Goal: Task Accomplishment & Management: Manage account settings

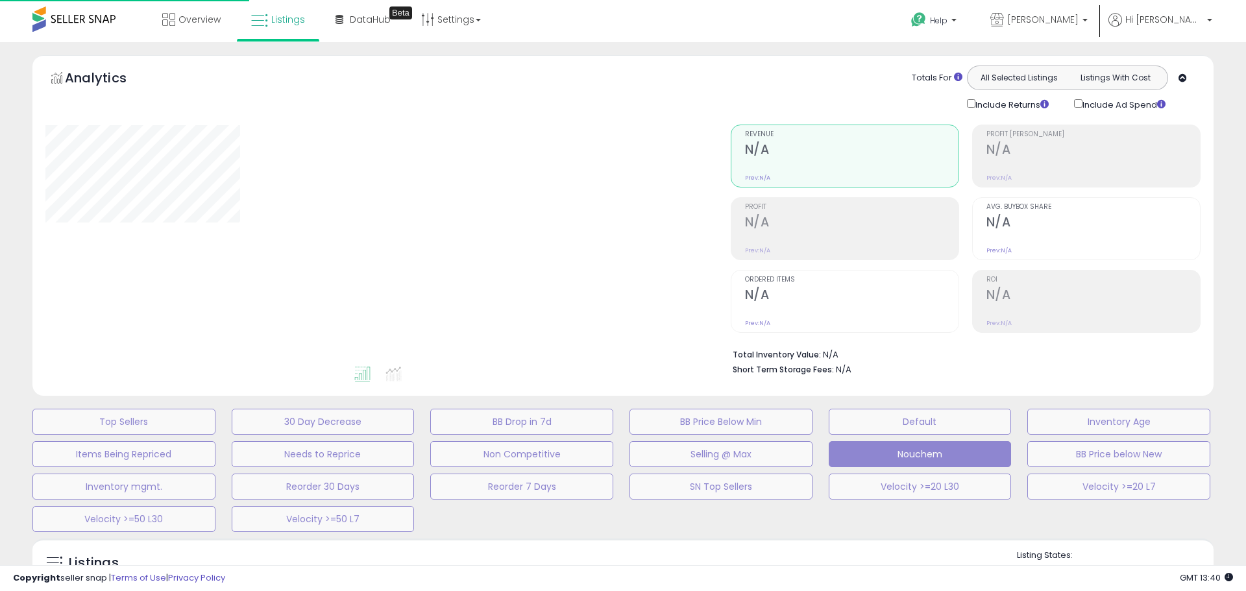
select select "**"
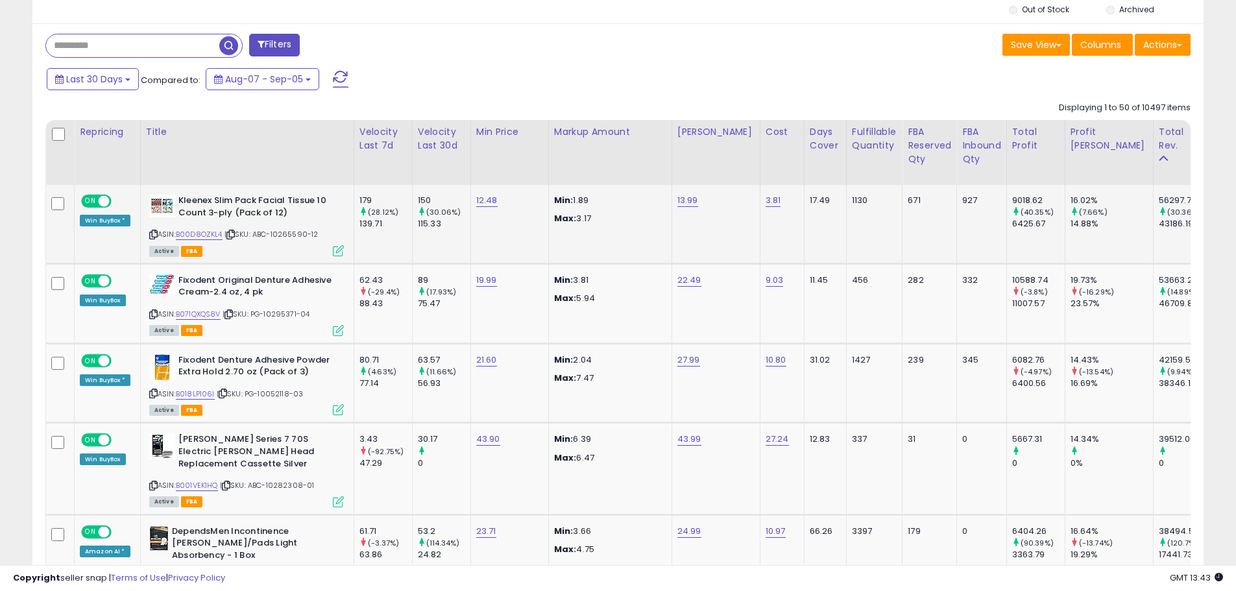
scroll to position [584, 0]
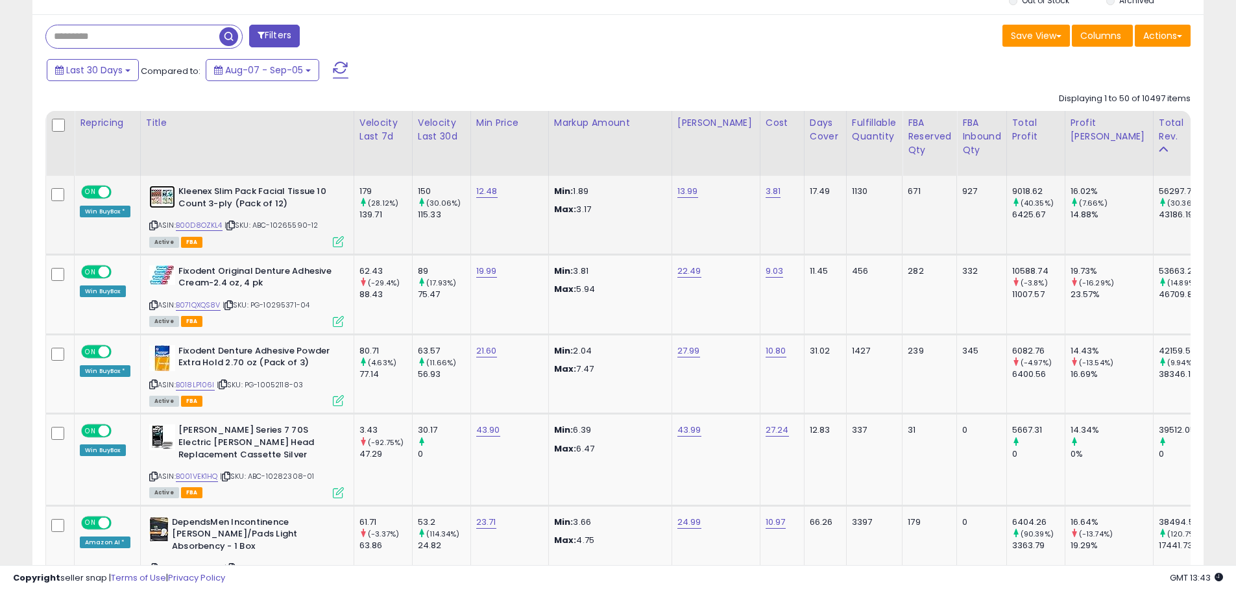
click at [161, 192] on img at bounding box center [162, 197] width 26 height 23
click at [161, 276] on img at bounding box center [162, 274] width 26 height 19
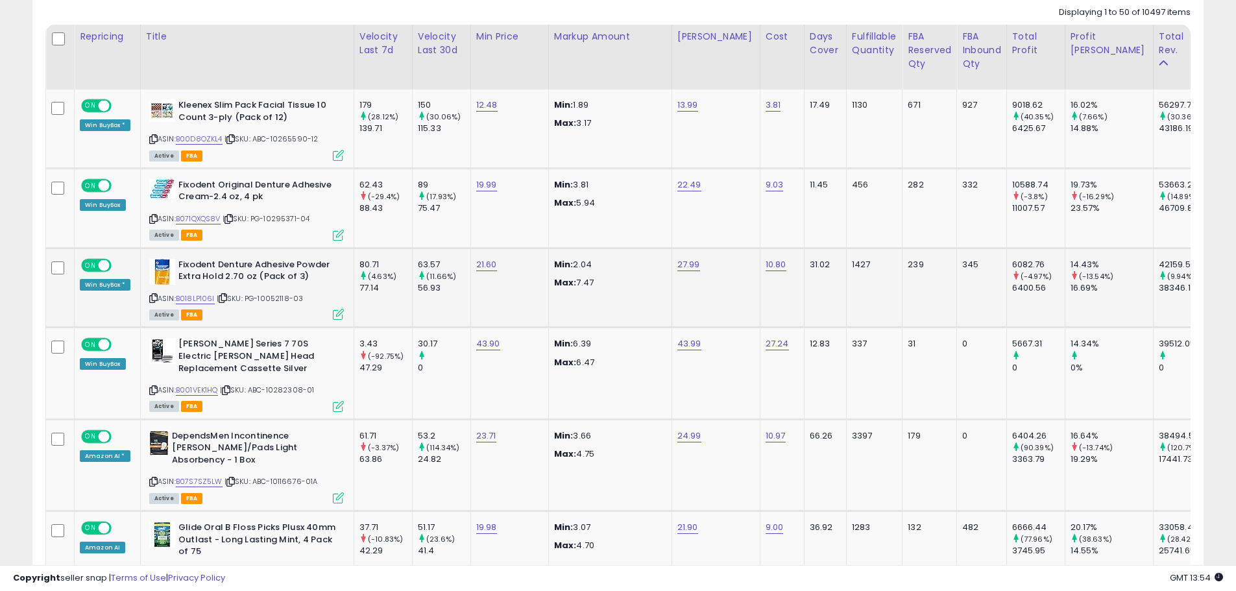
scroll to position [714, 0]
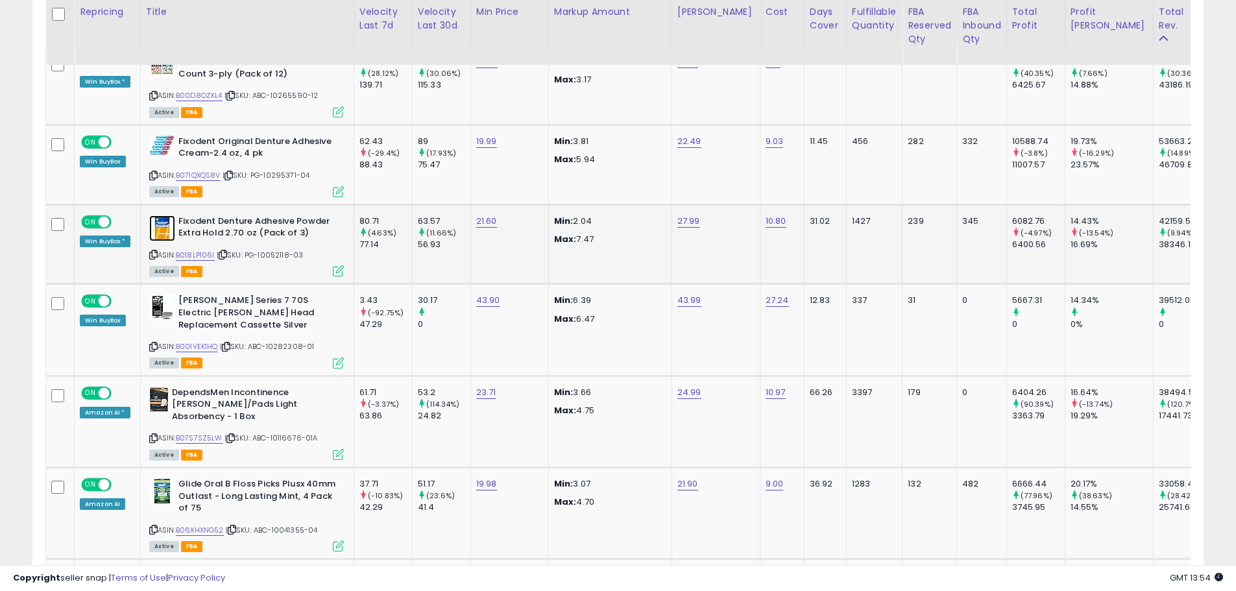
click at [160, 232] on img at bounding box center [162, 228] width 26 height 26
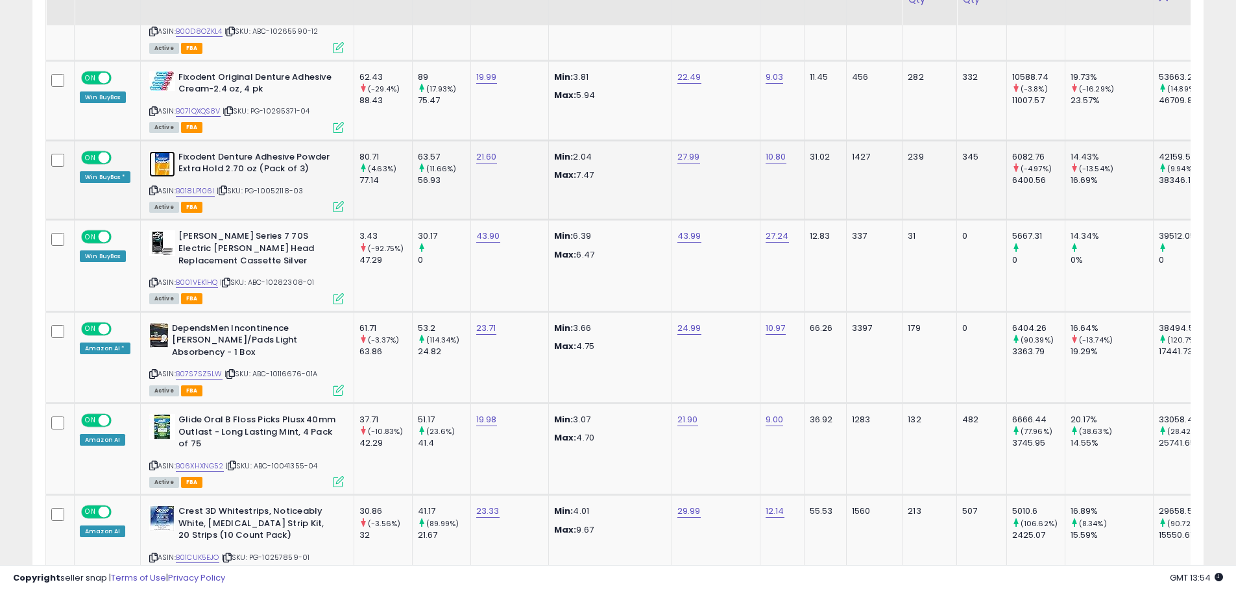
scroll to position [779, 0]
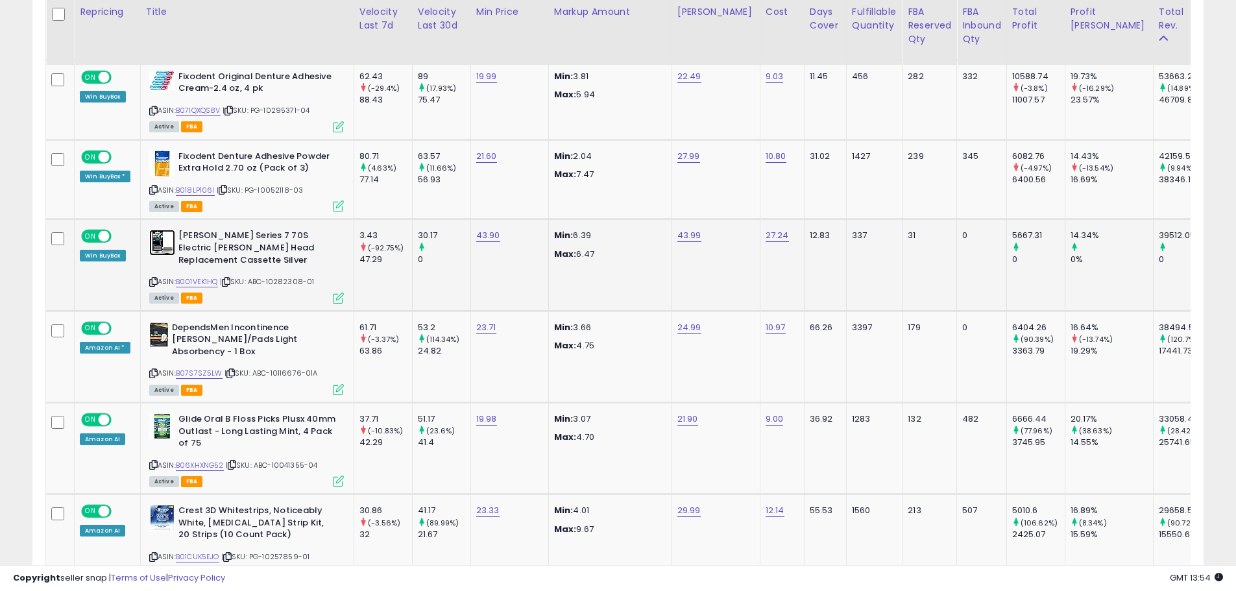
click at [156, 245] on img at bounding box center [162, 243] width 26 height 26
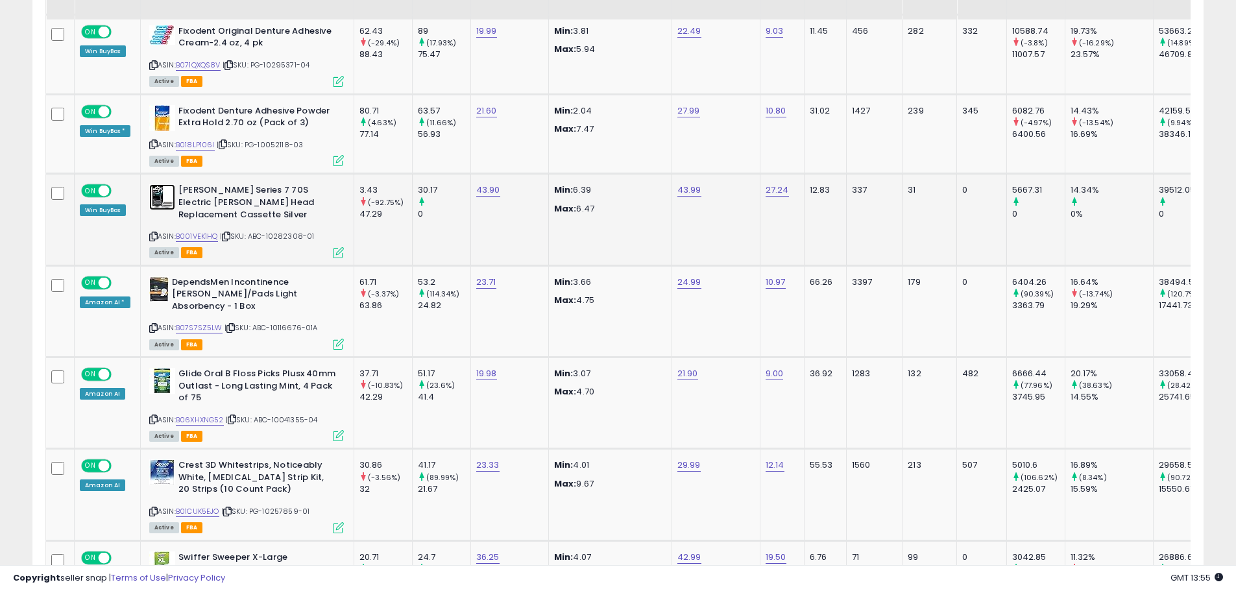
scroll to position [844, 0]
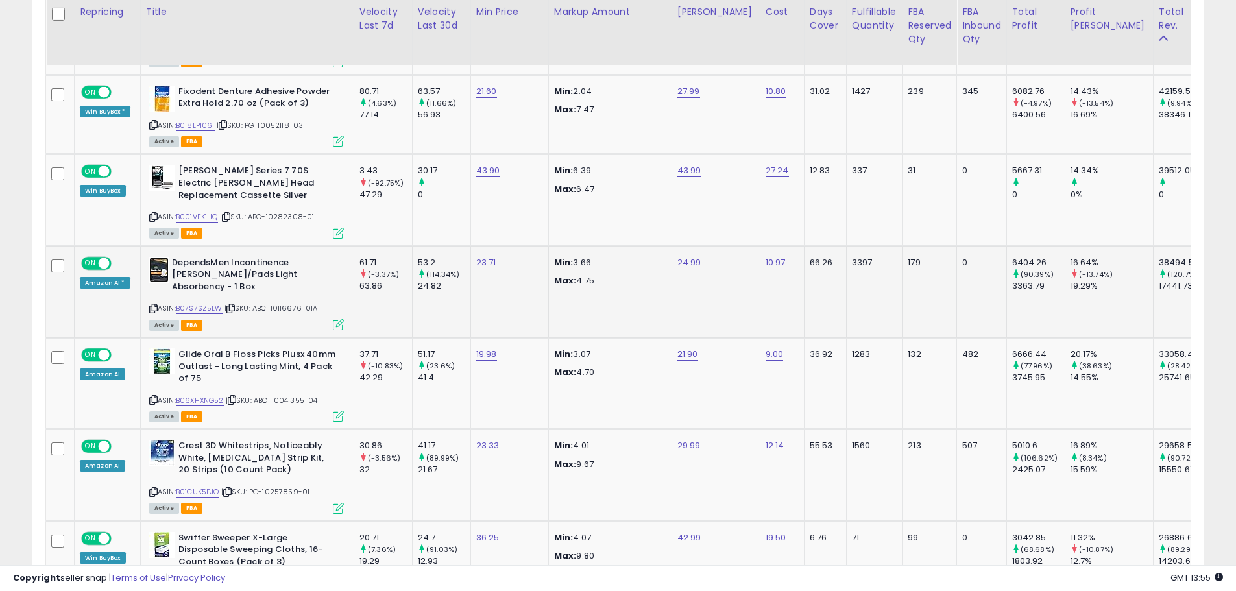
click at [155, 258] on img at bounding box center [158, 270] width 19 height 26
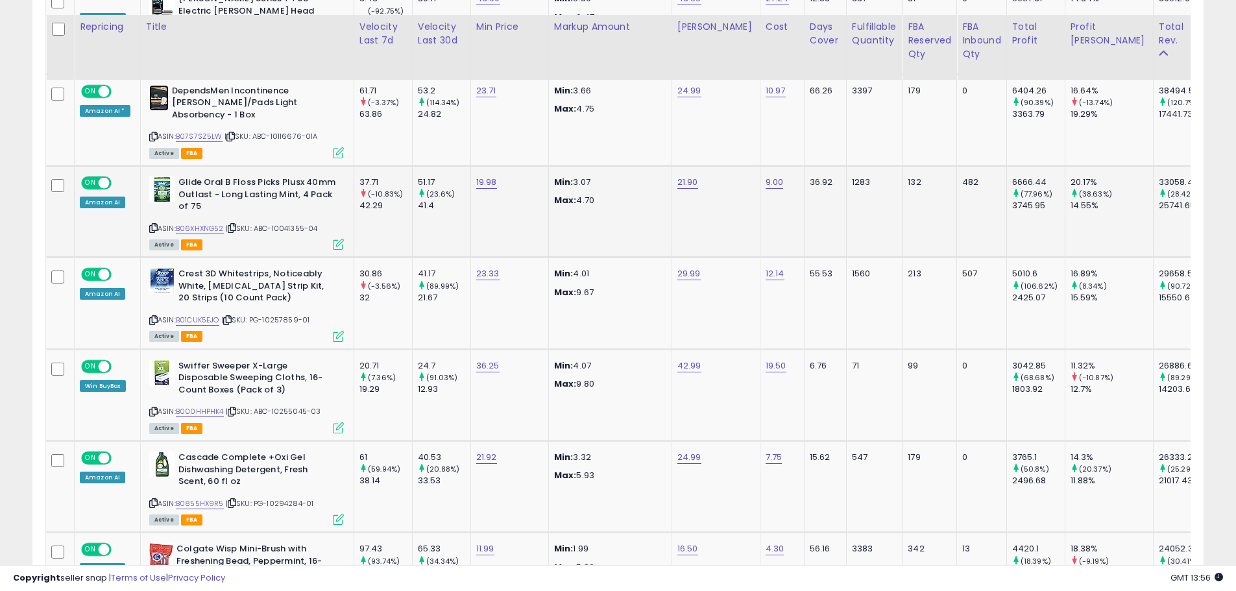
scroll to position [1038, 0]
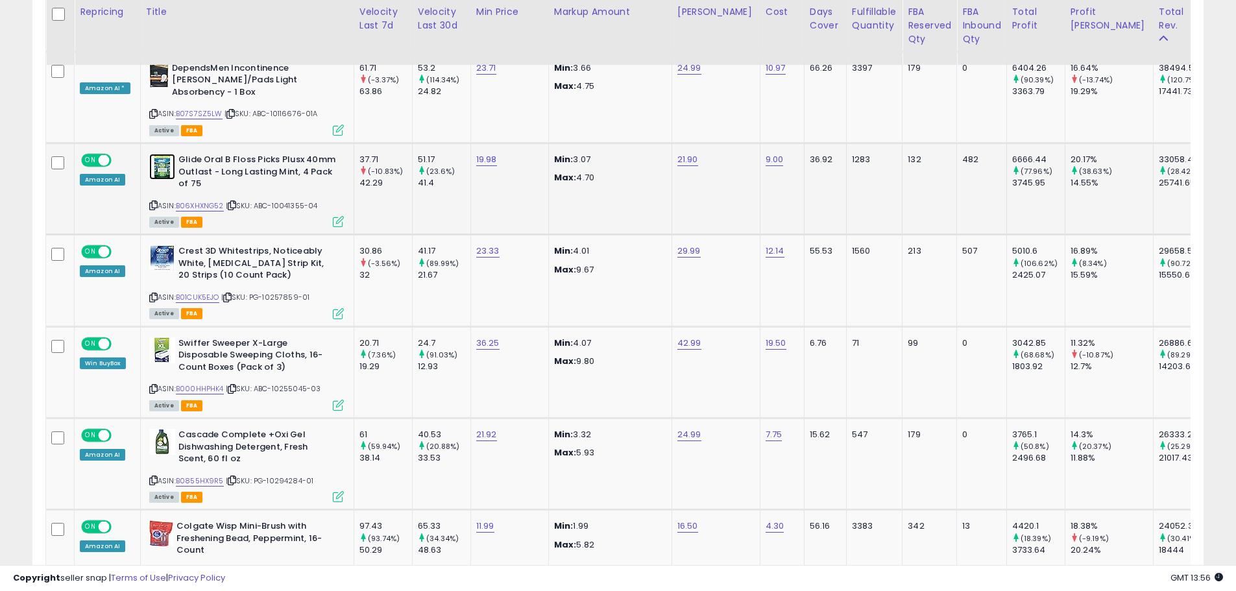
click at [156, 154] on img at bounding box center [162, 167] width 26 height 26
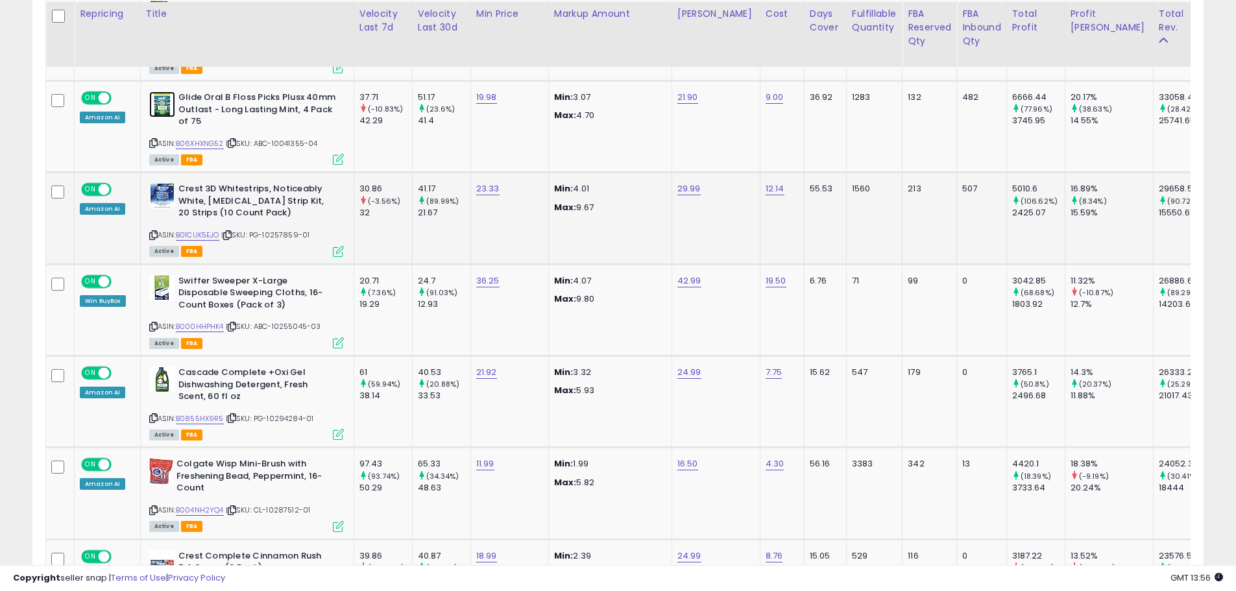
scroll to position [1103, 0]
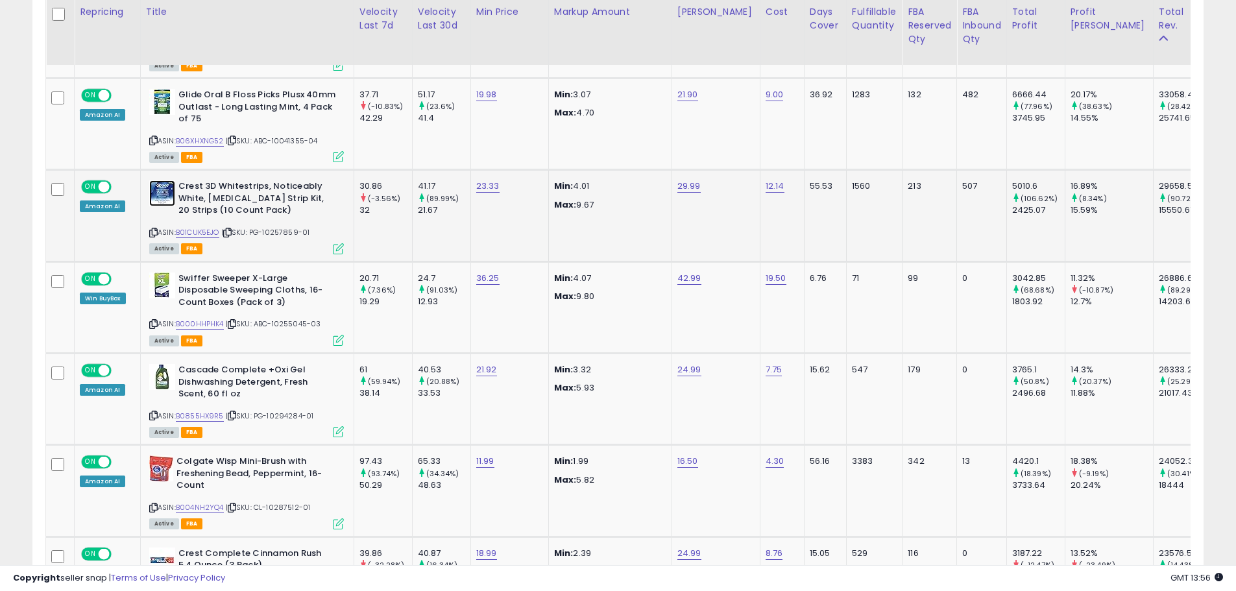
click at [169, 180] on img at bounding box center [162, 193] width 26 height 26
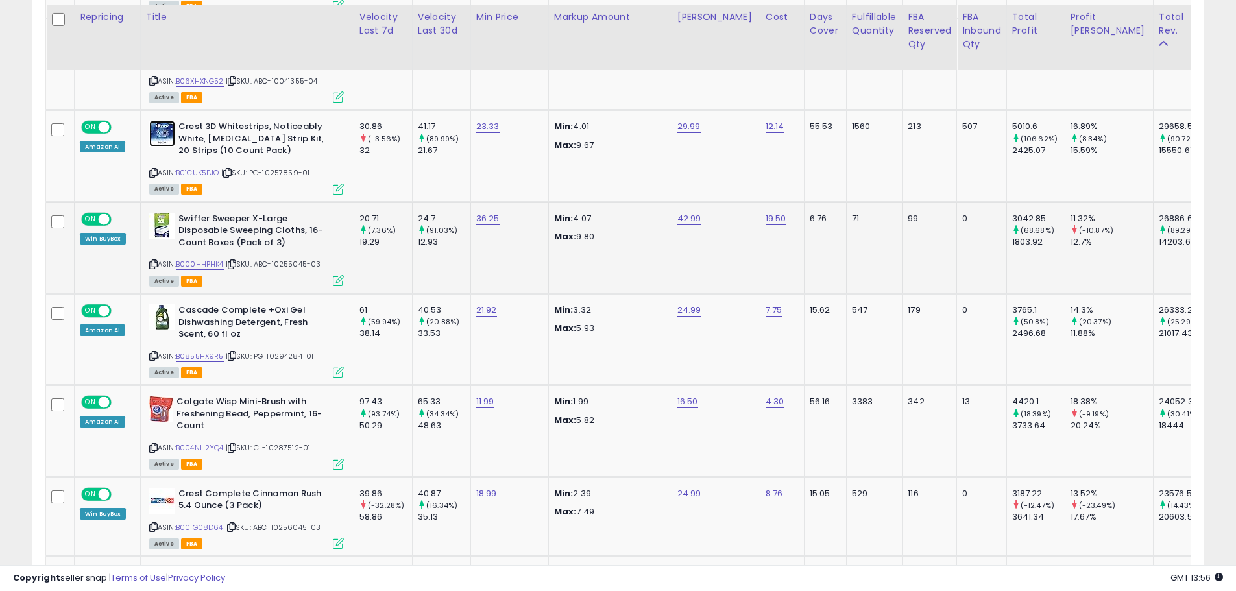
scroll to position [1168, 0]
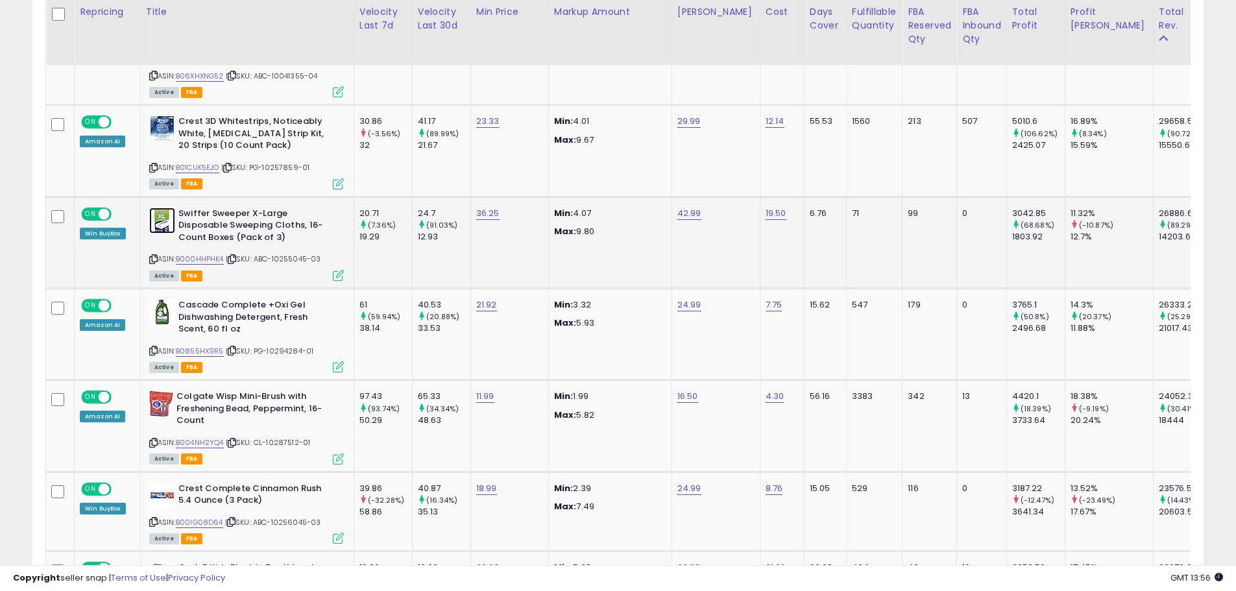
click at [151, 209] on img at bounding box center [162, 221] width 26 height 26
click at [168, 208] on img at bounding box center [162, 221] width 26 height 26
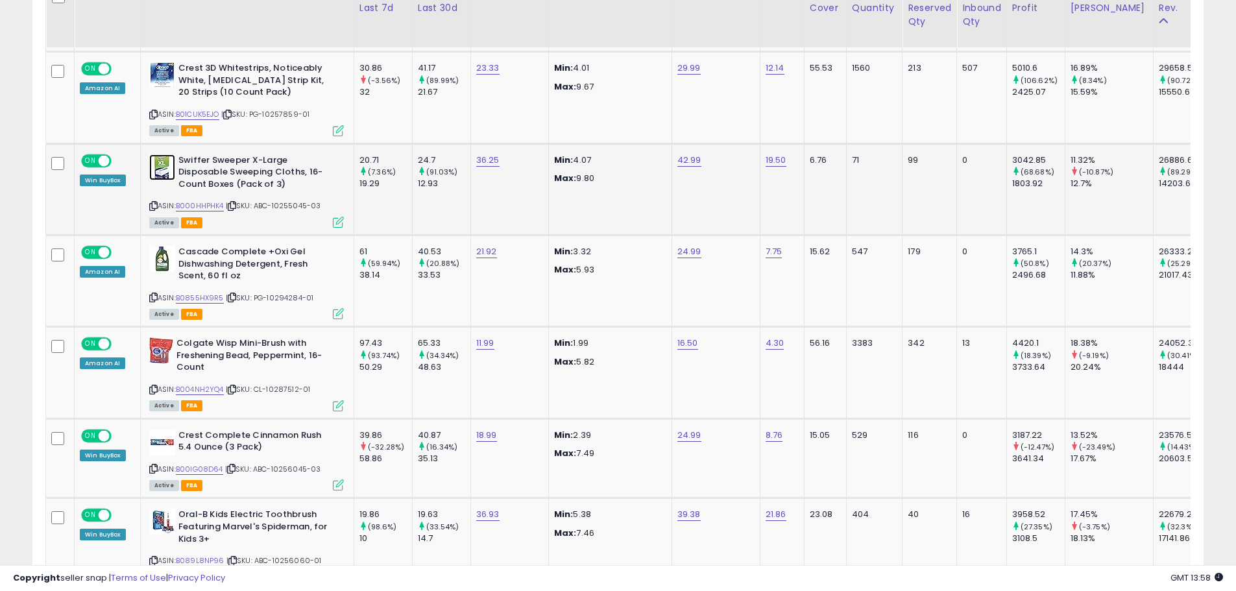
scroll to position [1233, 0]
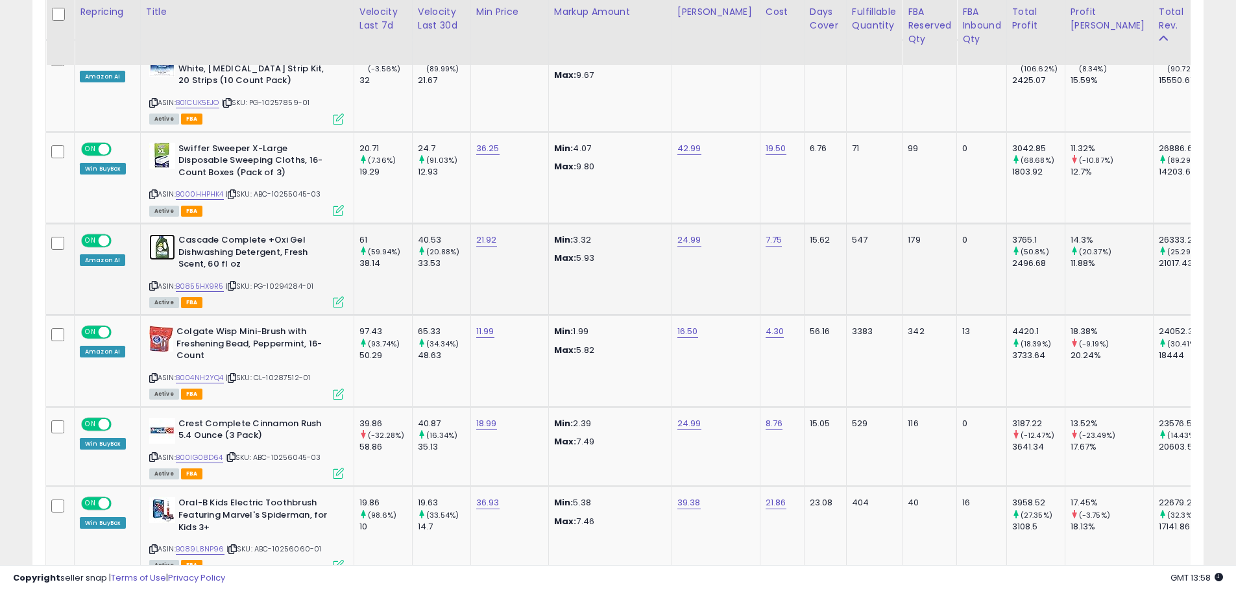
click at [167, 236] on img at bounding box center [162, 247] width 26 height 26
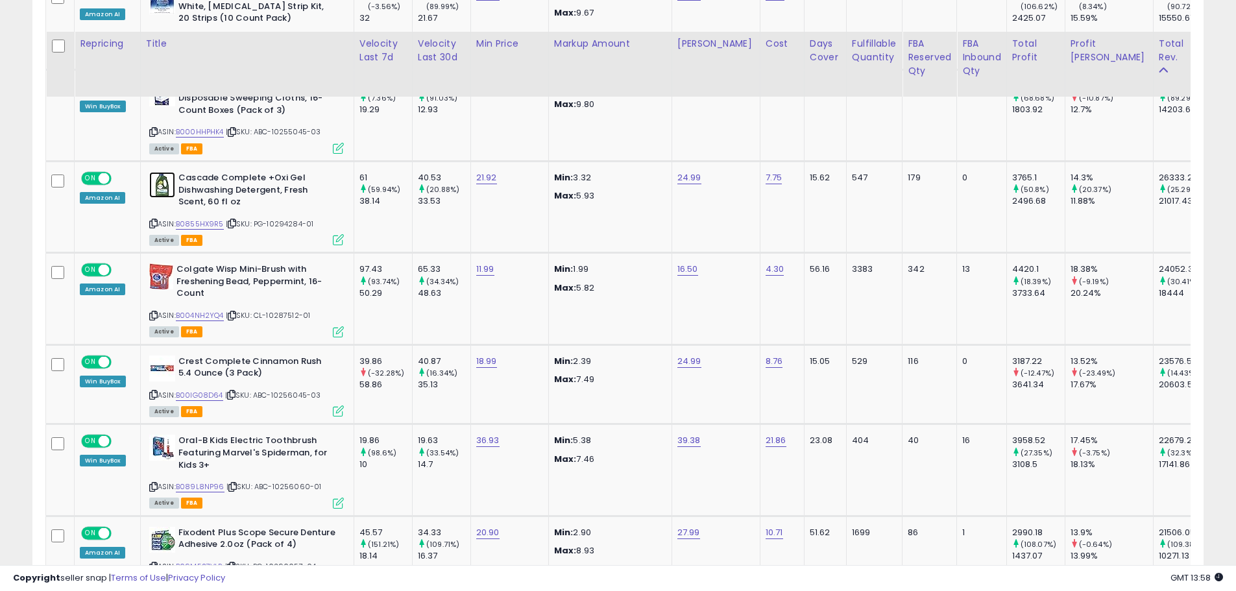
scroll to position [1428, 0]
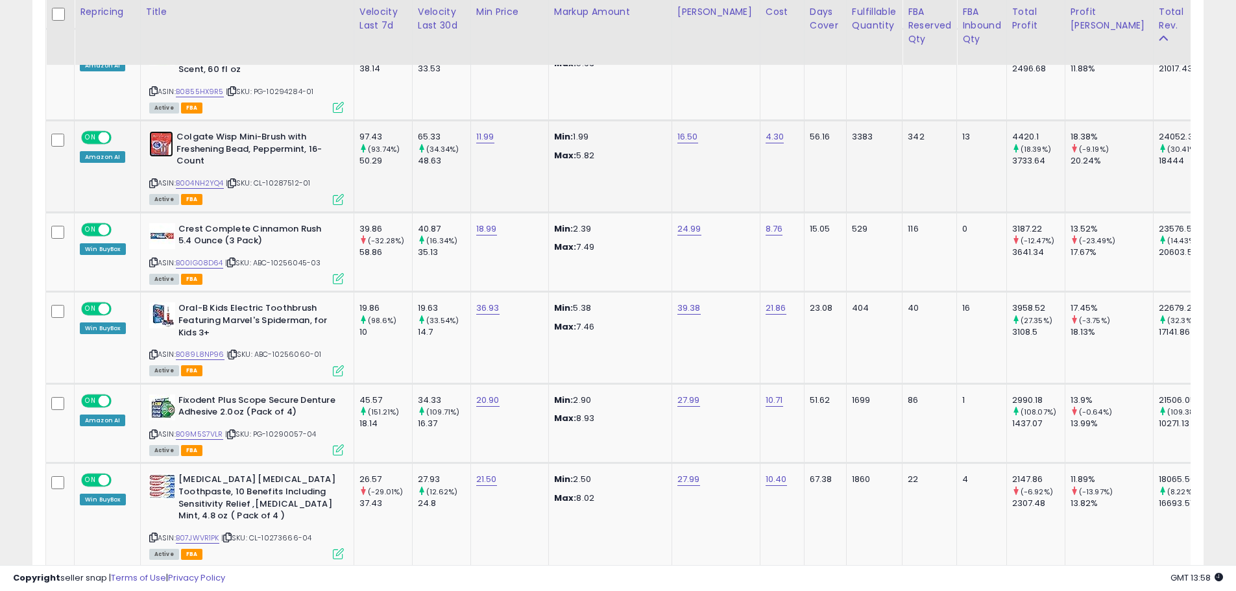
click at [160, 131] on img at bounding box center [161, 144] width 24 height 26
click at [167, 231] on img at bounding box center [162, 236] width 26 height 26
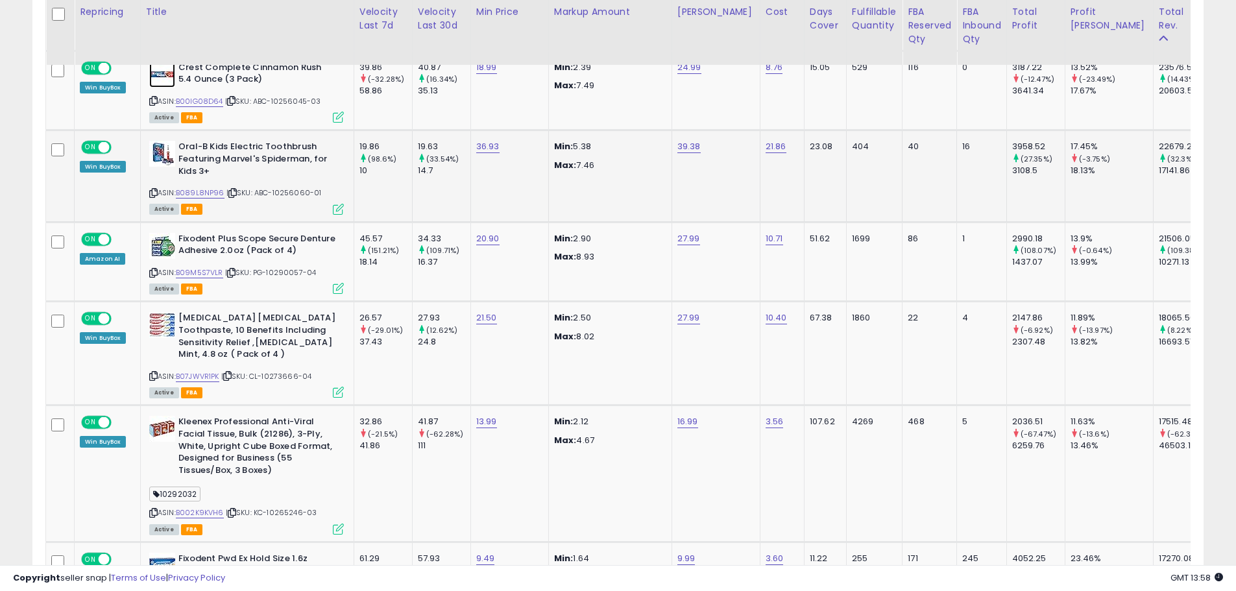
scroll to position [1623, 0]
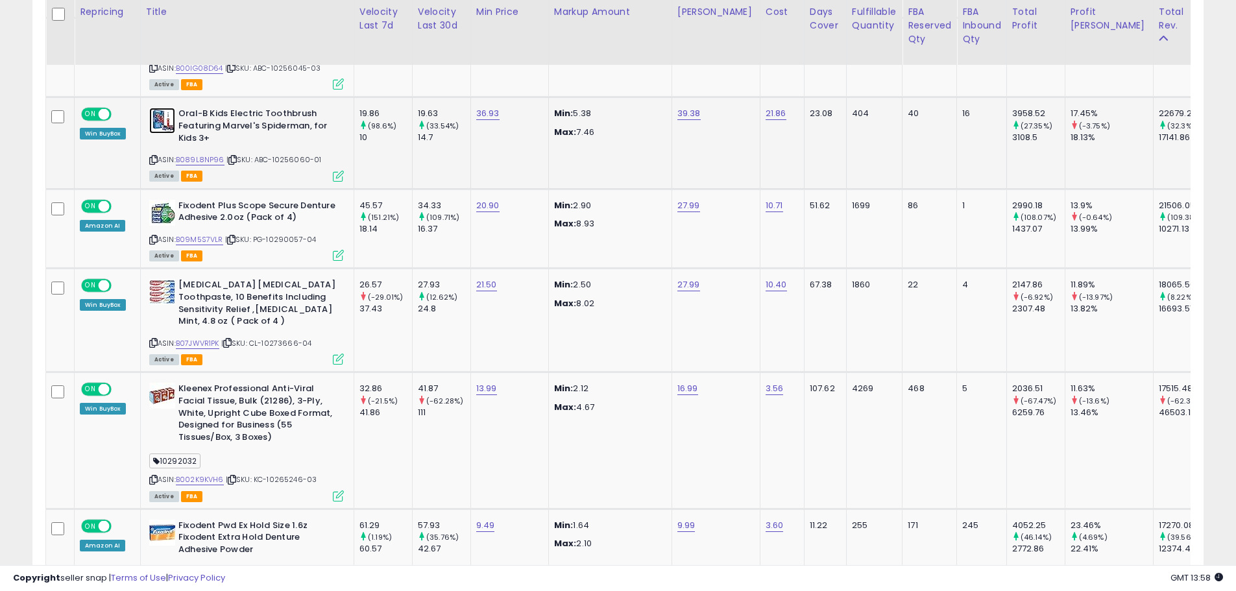
click at [156, 109] on img at bounding box center [162, 121] width 26 height 26
click at [159, 207] on img at bounding box center [162, 213] width 26 height 26
click at [163, 284] on img at bounding box center [162, 292] width 26 height 26
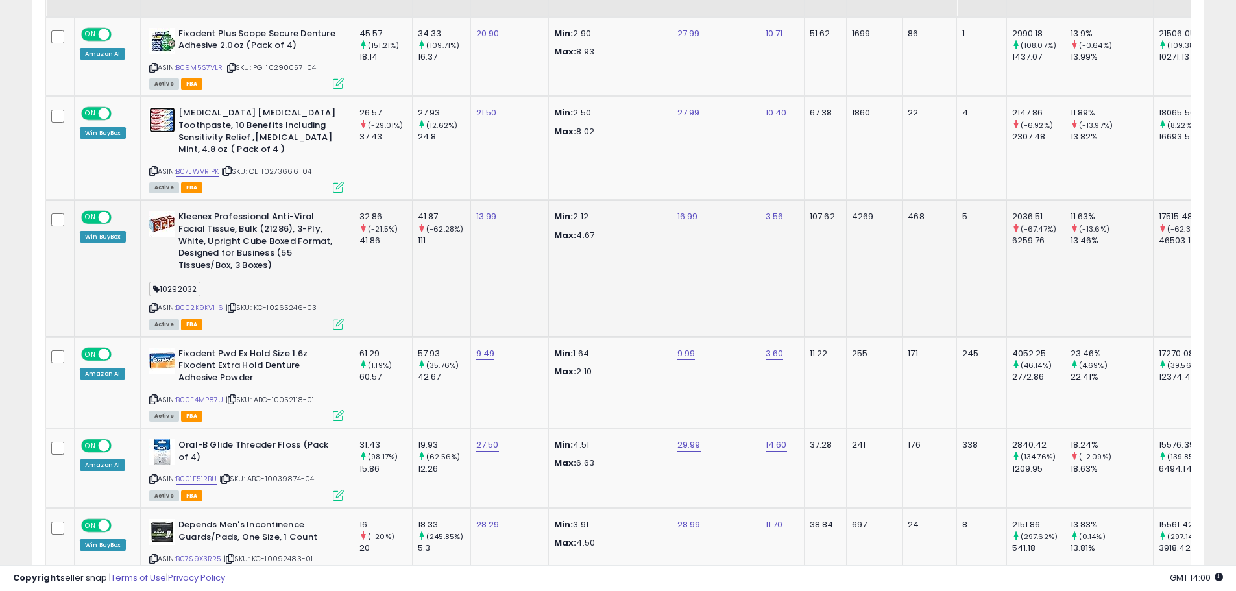
scroll to position [1817, 0]
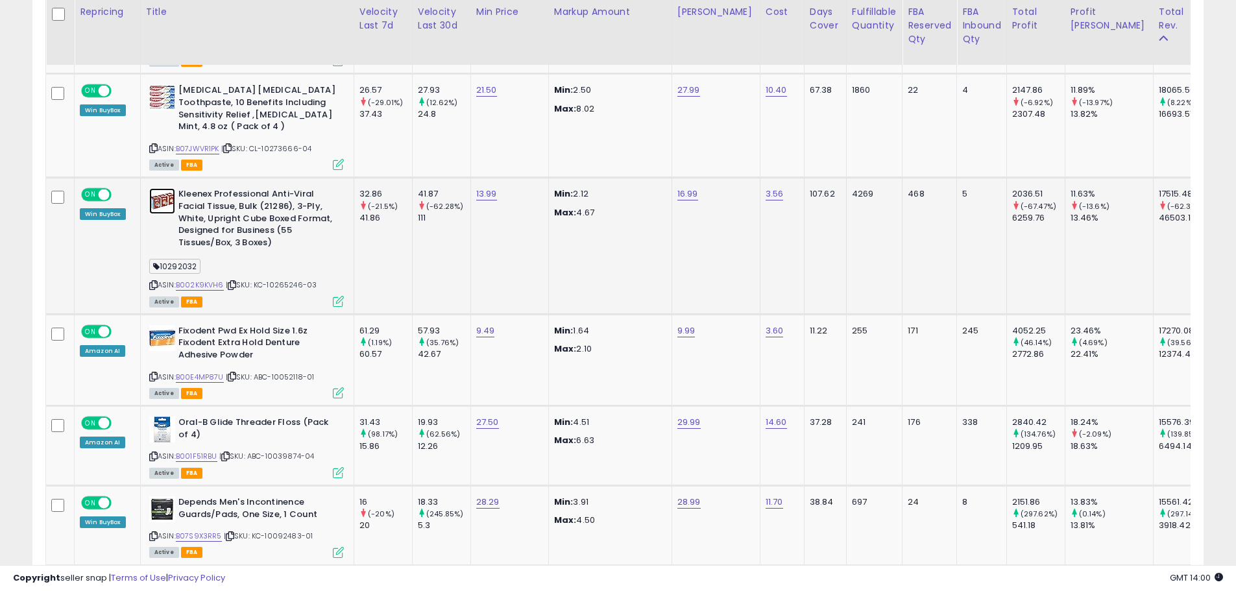
click at [171, 197] on img at bounding box center [162, 201] width 26 height 26
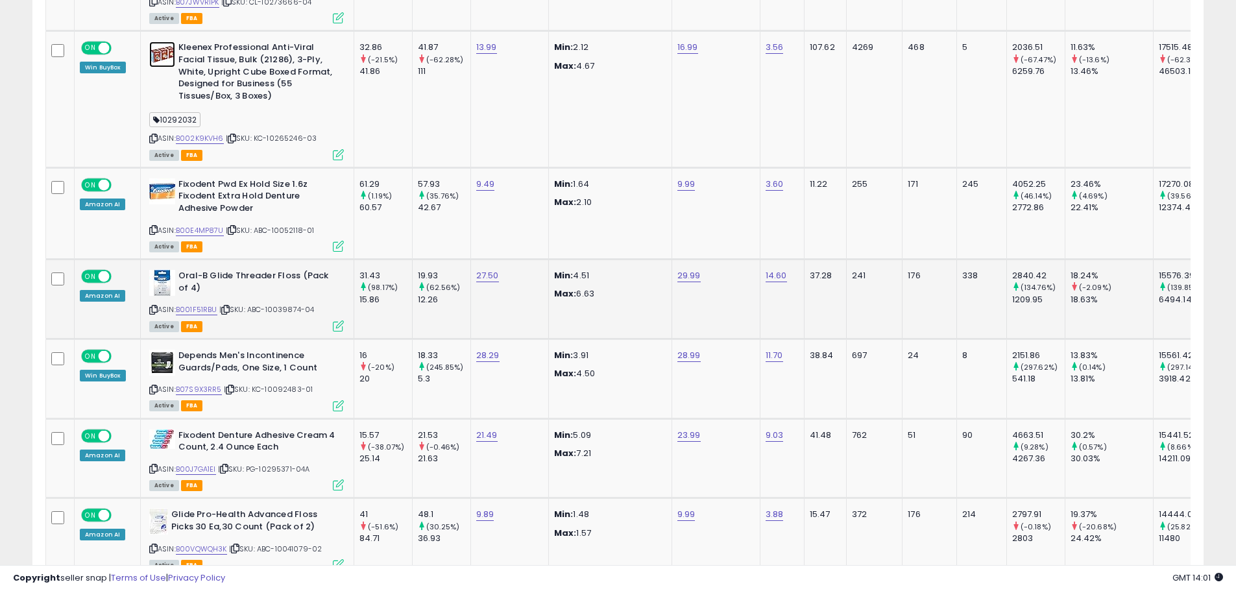
scroll to position [2012, 0]
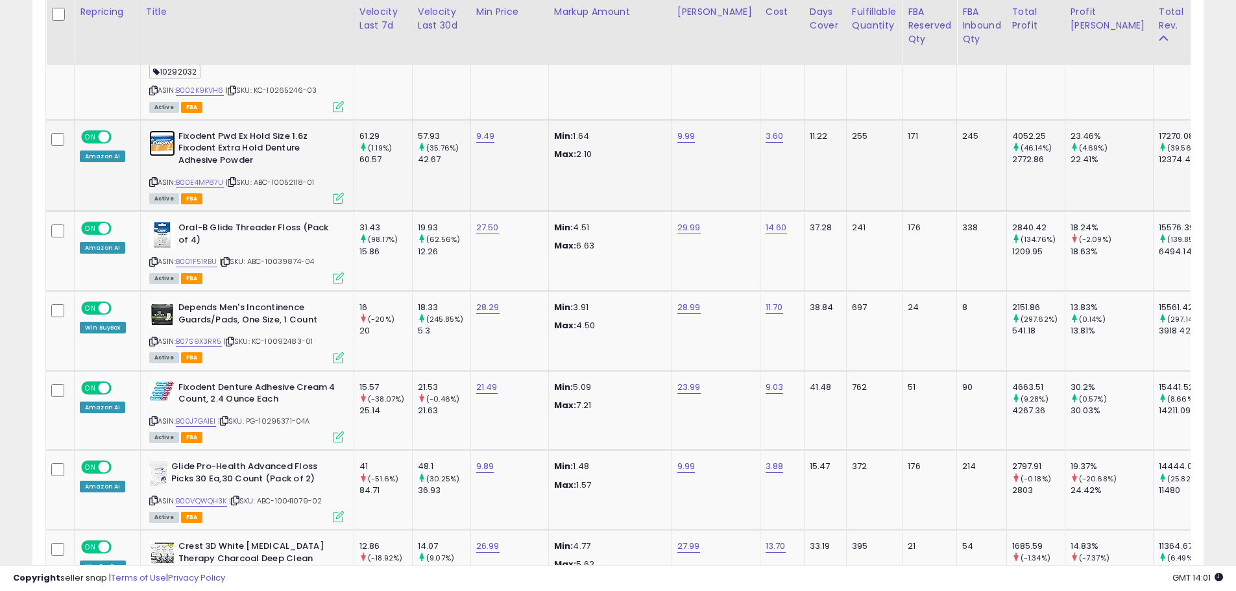
click at [171, 130] on img at bounding box center [162, 143] width 26 height 26
click at [166, 232] on img at bounding box center [162, 235] width 26 height 26
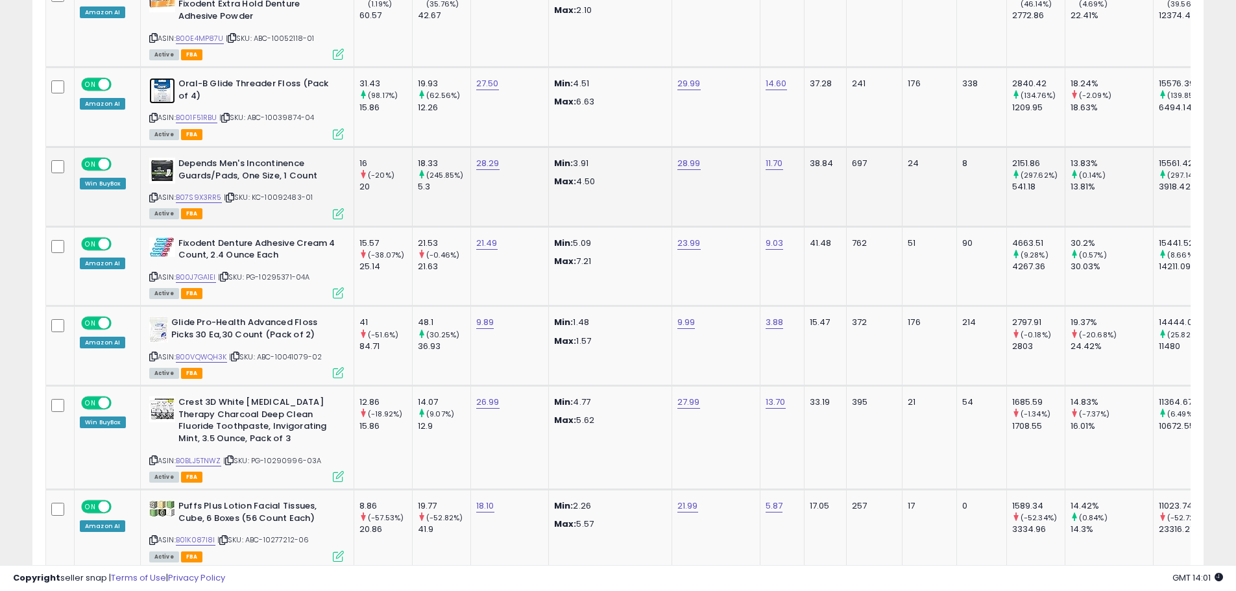
scroll to position [2077, 0]
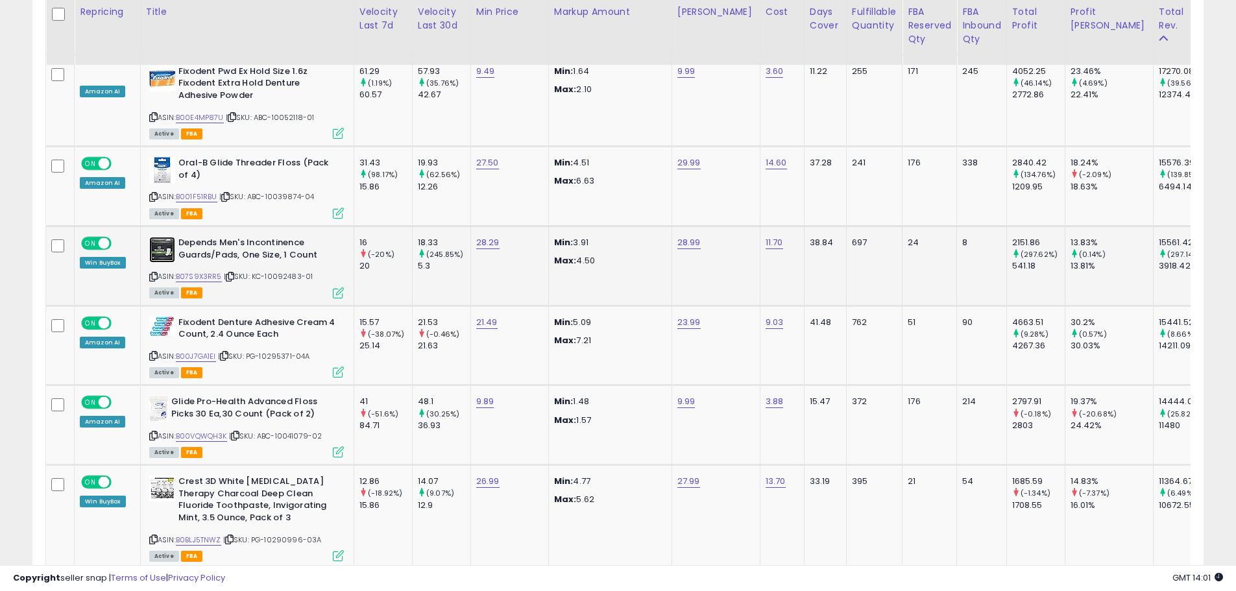
click at [169, 237] on img at bounding box center [162, 250] width 26 height 26
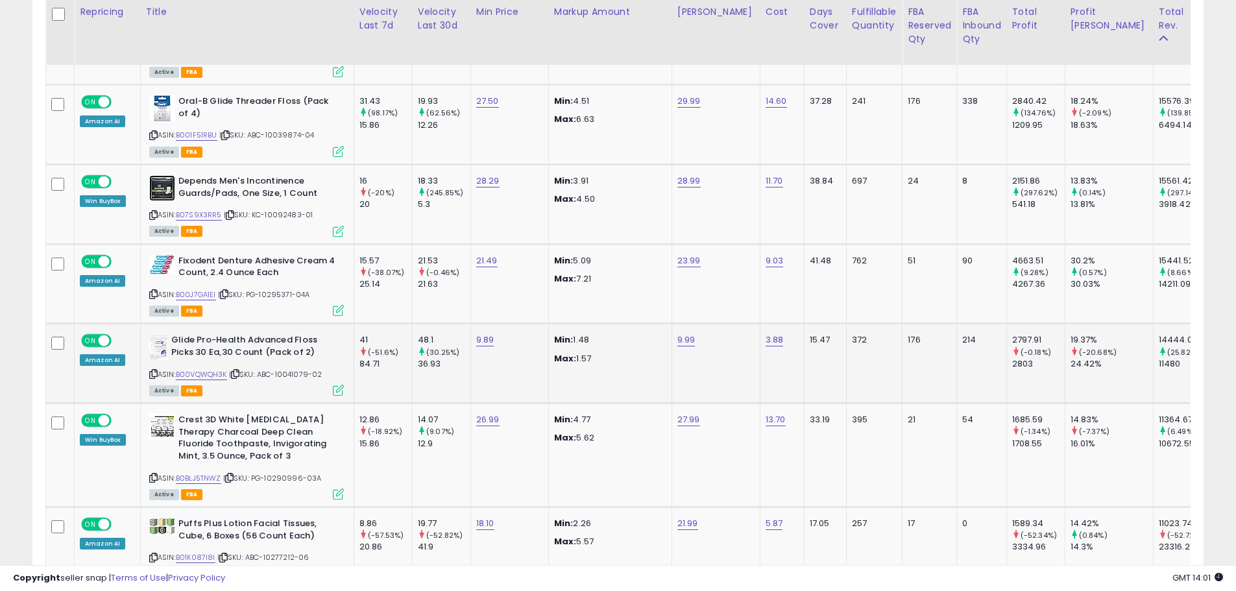
scroll to position [2142, 0]
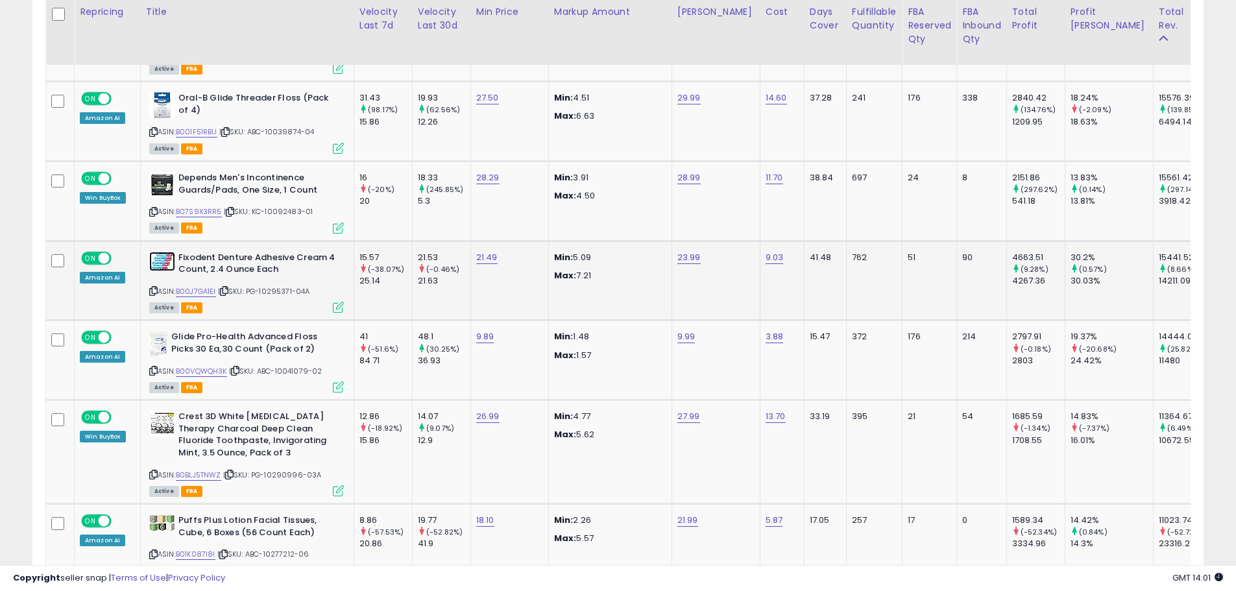
click at [160, 256] on img at bounding box center [162, 261] width 26 height 19
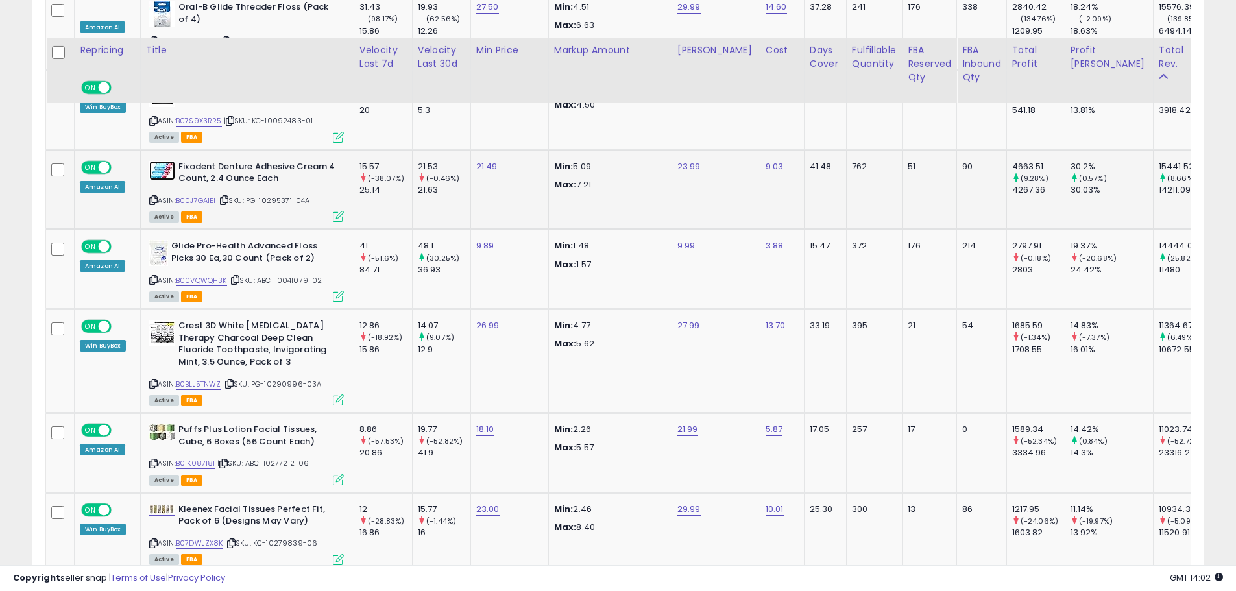
scroll to position [2272, 0]
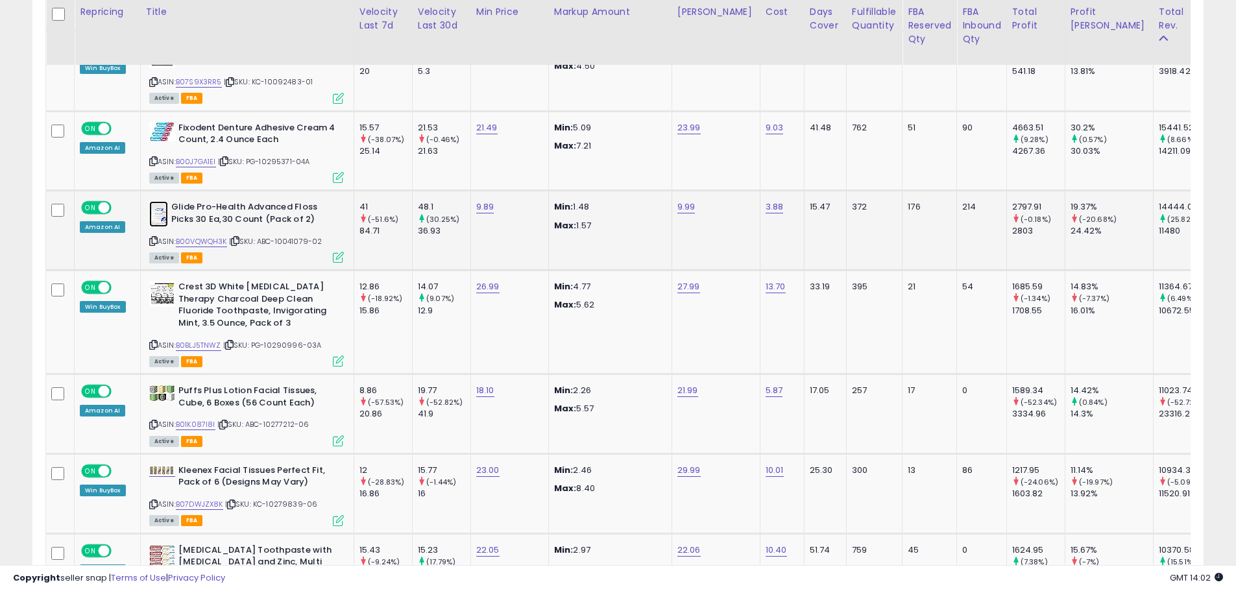
click at [160, 201] on img at bounding box center [158, 214] width 19 height 26
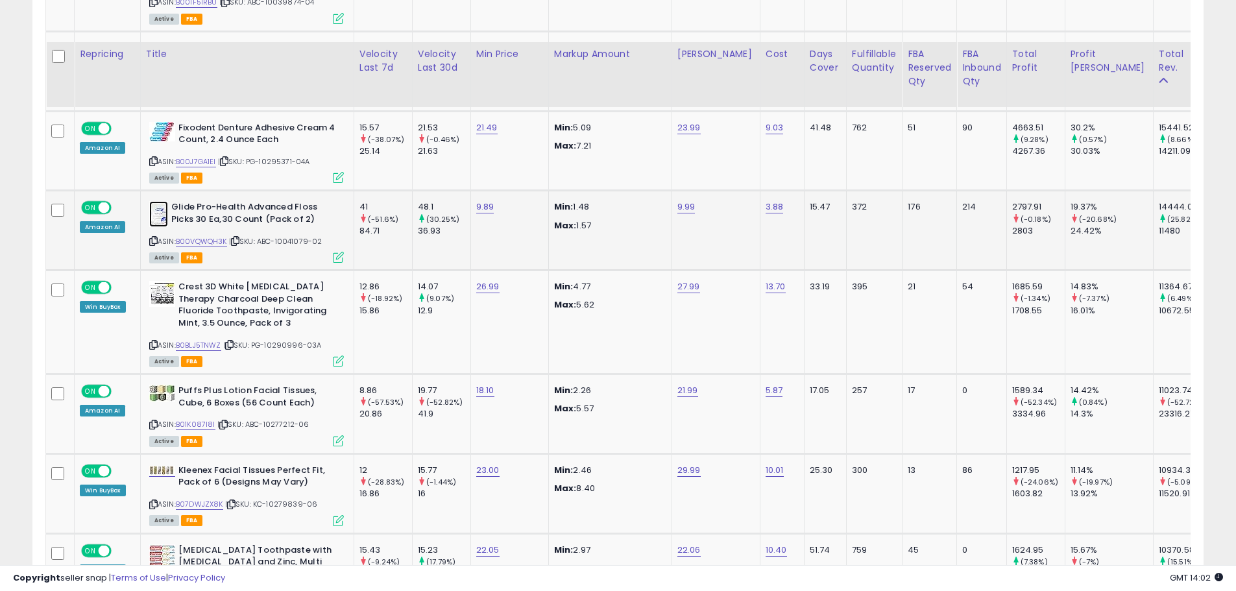
scroll to position [2337, 0]
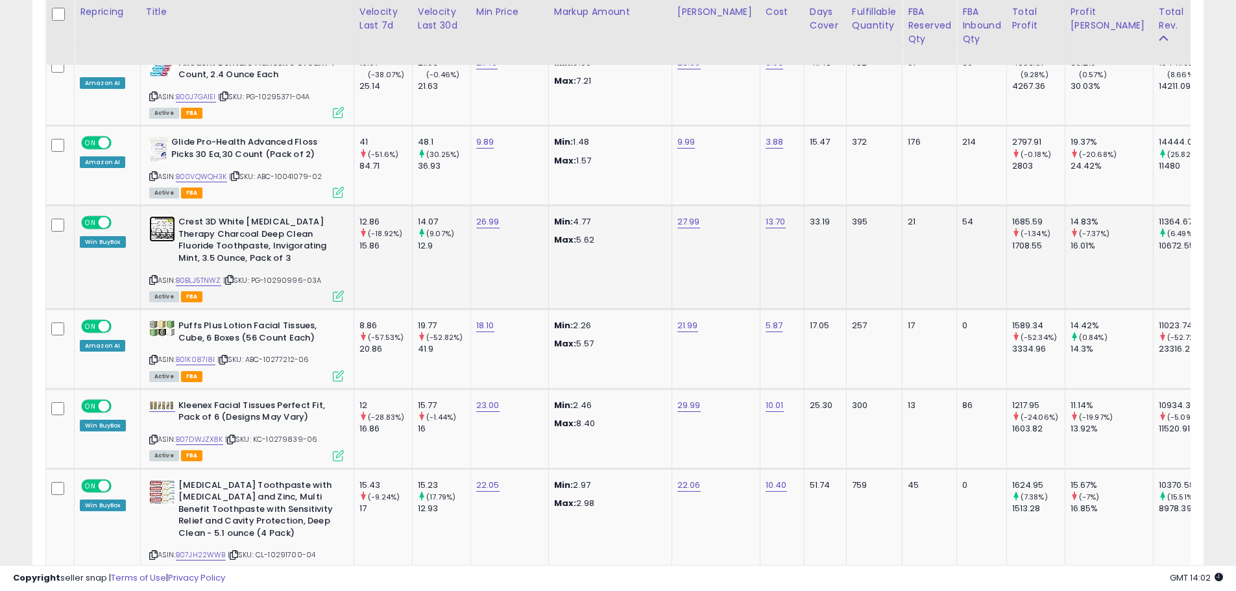
click at [166, 217] on img at bounding box center [162, 229] width 26 height 26
